Goal: Check status

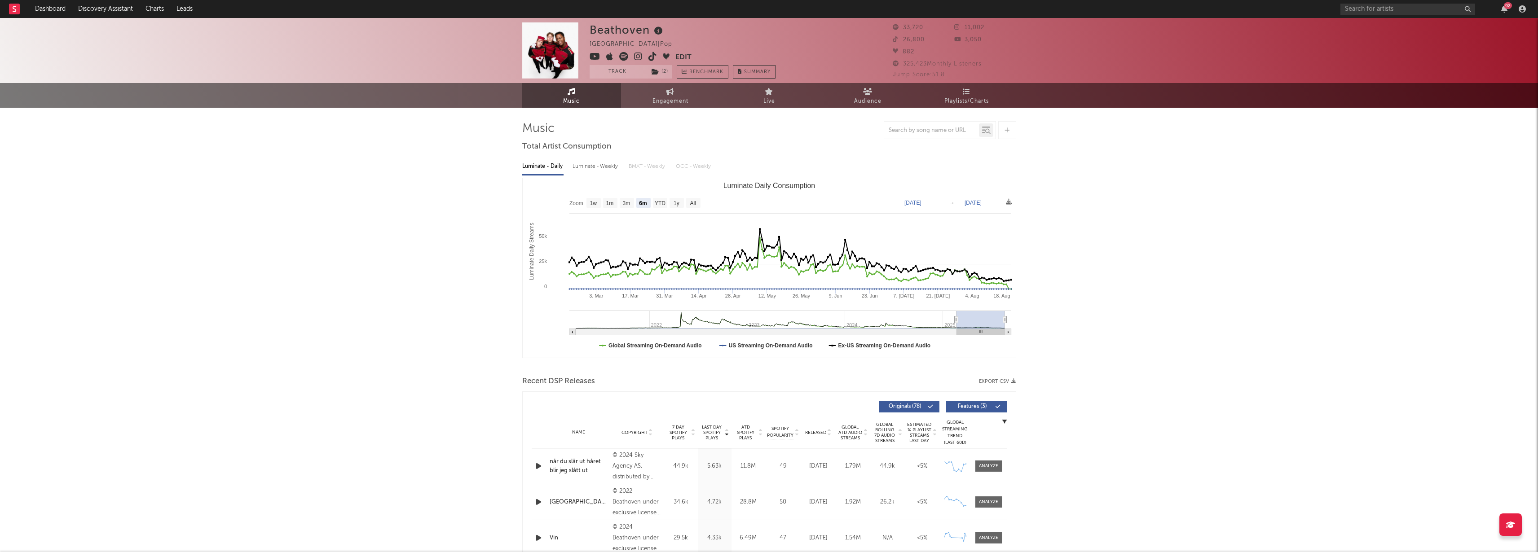
select select "6m"
click at [49, 5] on link "Dashboard" at bounding box center [50, 9] width 43 height 18
